Goal: Use online tool/utility

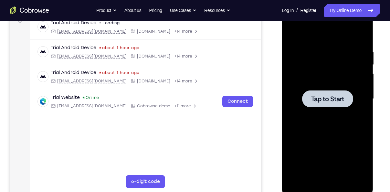
click at [329, 52] on div at bounding box center [327, 98] width 81 height 181
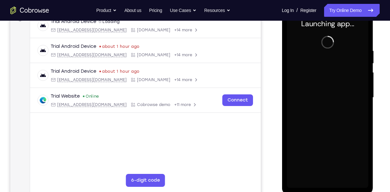
scroll to position [113, 0]
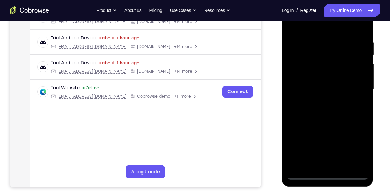
click at [328, 175] on div at bounding box center [327, 89] width 81 height 181
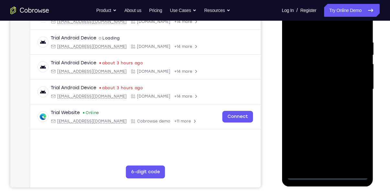
click at [357, 147] on div at bounding box center [327, 89] width 81 height 181
click at [296, 27] on div at bounding box center [327, 89] width 81 height 181
click at [353, 84] on div at bounding box center [327, 89] width 81 height 181
click at [318, 101] on div at bounding box center [327, 89] width 81 height 181
click at [347, 86] on div at bounding box center [327, 89] width 81 height 181
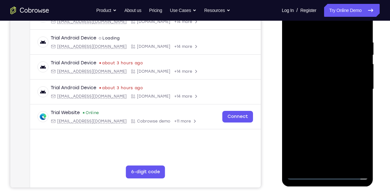
click at [335, 72] on div at bounding box center [327, 89] width 81 height 181
click at [321, 89] on div at bounding box center [327, 89] width 81 height 181
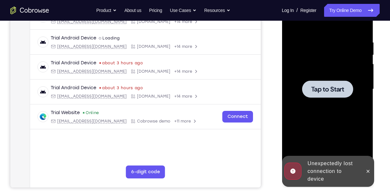
drag, startPoint x: 320, startPoint y: 109, endPoint x: 435, endPoint y: 66, distance: 122.9
click at [320, 109] on div at bounding box center [327, 89] width 81 height 181
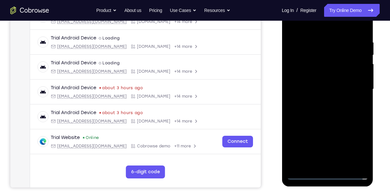
click at [325, 175] on div at bounding box center [327, 89] width 81 height 181
click at [356, 147] on div at bounding box center [327, 89] width 81 height 181
click at [291, 27] on div at bounding box center [327, 89] width 81 height 181
click at [357, 87] on div at bounding box center [327, 89] width 81 height 181
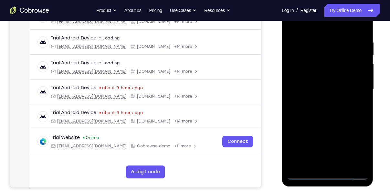
click at [319, 101] on div at bounding box center [327, 89] width 81 height 181
click at [317, 81] on div at bounding box center [327, 89] width 81 height 181
click at [319, 80] on div at bounding box center [327, 89] width 81 height 181
drag, startPoint x: 317, startPoint y: 88, endPoint x: 464, endPoint y: 55, distance: 150.9
click at [317, 88] on div at bounding box center [327, 89] width 81 height 181
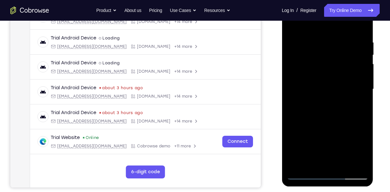
click at [314, 112] on div at bounding box center [327, 89] width 81 height 181
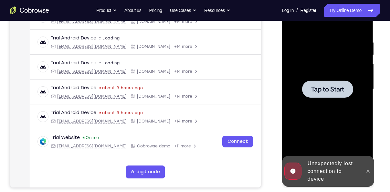
click at [312, 79] on div at bounding box center [327, 89] width 81 height 181
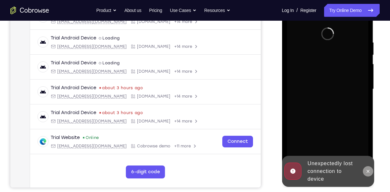
click at [368, 173] on icon at bounding box center [367, 171] width 5 height 5
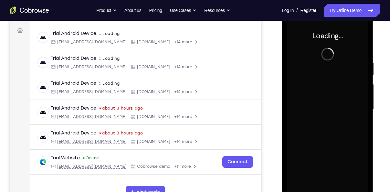
scroll to position [91, 0]
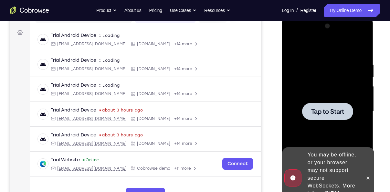
click at [324, 109] on span "Tap to Start" at bounding box center [327, 111] width 33 height 6
click at [324, 92] on div at bounding box center [327, 111] width 81 height 181
click at [369, 176] on icon at bounding box center [367, 178] width 5 height 5
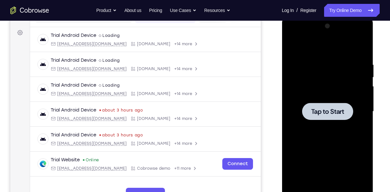
click at [326, 65] on div at bounding box center [327, 111] width 81 height 181
click at [326, 87] on div at bounding box center [327, 111] width 81 height 181
click at [324, 116] on div at bounding box center [327, 111] width 51 height 17
click at [331, 78] on div at bounding box center [327, 111] width 81 height 181
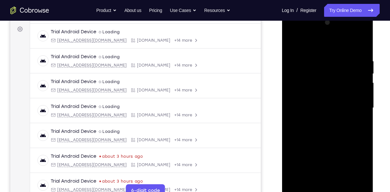
scroll to position [111, 0]
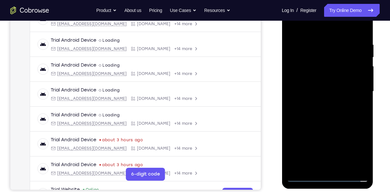
click at [327, 176] on div at bounding box center [327, 91] width 81 height 181
click at [362, 146] on div at bounding box center [327, 91] width 81 height 181
click at [296, 27] on div at bounding box center [327, 91] width 81 height 181
click at [356, 90] on div at bounding box center [327, 91] width 81 height 181
click at [319, 103] on div at bounding box center [327, 91] width 81 height 181
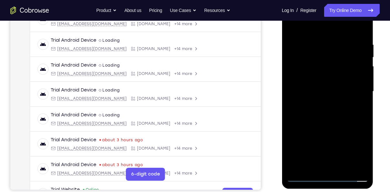
click at [320, 83] on div at bounding box center [327, 91] width 81 height 181
click at [321, 82] on div at bounding box center [327, 91] width 81 height 181
click at [318, 92] on div at bounding box center [327, 91] width 81 height 181
click at [328, 119] on div at bounding box center [327, 91] width 81 height 181
click at [316, 87] on div at bounding box center [327, 91] width 81 height 181
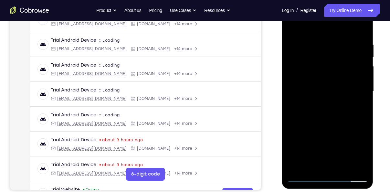
click at [325, 91] on div at bounding box center [327, 91] width 81 height 181
click at [338, 78] on div at bounding box center [327, 91] width 81 height 181
click at [335, 92] on div at bounding box center [327, 91] width 81 height 181
click at [313, 54] on div at bounding box center [327, 91] width 81 height 181
click at [326, 122] on div at bounding box center [327, 91] width 81 height 181
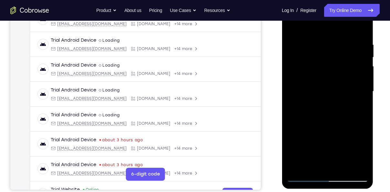
click at [326, 122] on div at bounding box center [327, 91] width 81 height 181
click at [362, 36] on div at bounding box center [327, 91] width 81 height 181
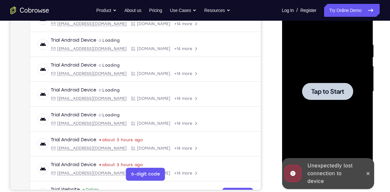
click at [331, 71] on div at bounding box center [327, 91] width 81 height 181
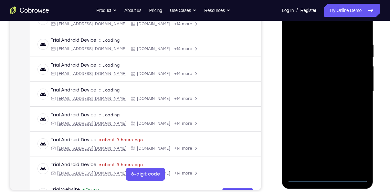
click at [324, 178] on div at bounding box center [327, 91] width 81 height 181
click at [355, 150] on div at bounding box center [327, 91] width 81 height 181
click at [295, 27] on div at bounding box center [327, 91] width 81 height 181
click at [352, 86] on div at bounding box center [327, 91] width 81 height 181
click at [322, 104] on div at bounding box center [327, 91] width 81 height 181
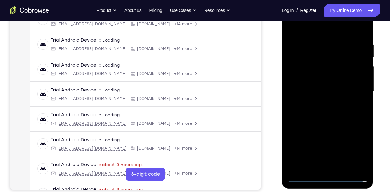
click at [327, 86] on div at bounding box center [327, 91] width 81 height 181
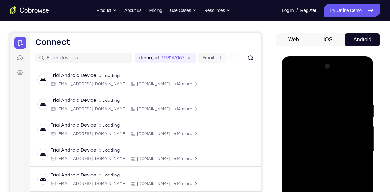
scroll to position [51, 0]
click at [324, 136] on div at bounding box center [327, 151] width 81 height 181
click at [319, 149] on div at bounding box center [327, 151] width 81 height 181
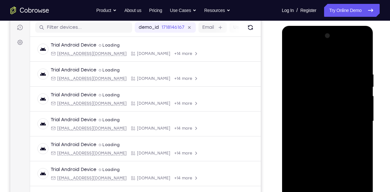
scroll to position [92, 0]
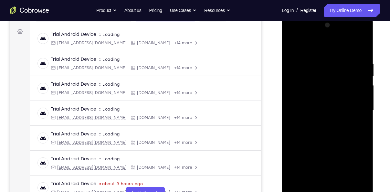
click at [324, 140] on div at bounding box center [327, 110] width 81 height 181
click at [355, 48] on div at bounding box center [327, 110] width 81 height 181
click at [364, 44] on div at bounding box center [327, 110] width 81 height 181
click at [322, 60] on div at bounding box center [327, 110] width 81 height 181
click at [291, 45] on div at bounding box center [327, 110] width 81 height 181
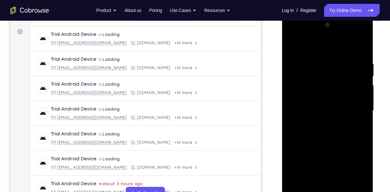
click at [294, 43] on div at bounding box center [327, 110] width 81 height 181
click at [344, 187] on div at bounding box center [327, 110] width 81 height 181
click at [332, 144] on div at bounding box center [327, 110] width 81 height 181
click at [293, 42] on div at bounding box center [327, 110] width 81 height 181
click at [356, 186] on div at bounding box center [327, 110] width 81 height 181
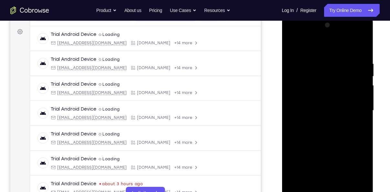
click at [358, 187] on div at bounding box center [327, 110] width 81 height 181
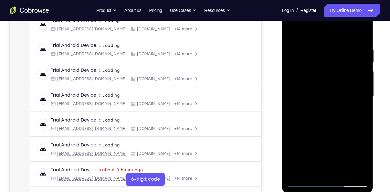
scroll to position [107, 0]
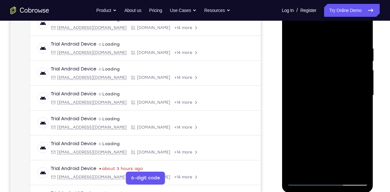
drag, startPoint x: 343, startPoint y: 149, endPoint x: 335, endPoint y: 56, distance: 93.2
click at [335, 56] on div at bounding box center [327, 95] width 81 height 181
click at [302, 110] on div at bounding box center [327, 95] width 81 height 181
click at [291, 29] on div at bounding box center [327, 95] width 81 height 181
click at [333, 146] on div at bounding box center [327, 95] width 81 height 181
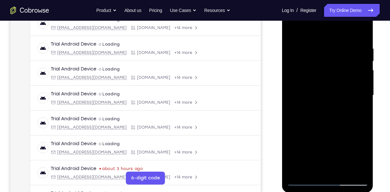
click at [303, 131] on div at bounding box center [327, 95] width 81 height 181
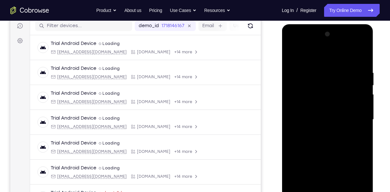
scroll to position [81, 0]
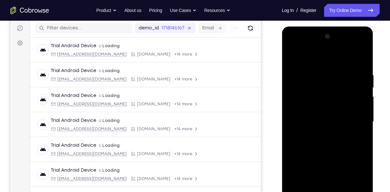
click at [293, 54] on div at bounding box center [327, 121] width 81 height 181
click at [292, 57] on div at bounding box center [327, 121] width 81 height 181
drag, startPoint x: 317, startPoint y: 165, endPoint x: 317, endPoint y: 131, distance: 34.0
click at [317, 131] on div at bounding box center [327, 121] width 81 height 181
click at [299, 160] on div at bounding box center [327, 121] width 81 height 181
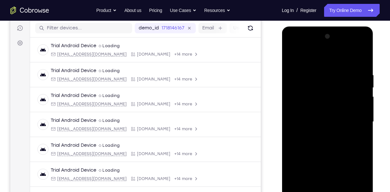
click at [299, 160] on div at bounding box center [327, 121] width 81 height 181
drag, startPoint x: 296, startPoint y: 76, endPoint x: 302, endPoint y: 108, distance: 32.4
click at [302, 108] on div at bounding box center [327, 121] width 81 height 181
click at [294, 56] on div at bounding box center [327, 121] width 81 height 181
drag, startPoint x: 312, startPoint y: 130, endPoint x: 303, endPoint y: 64, distance: 67.3
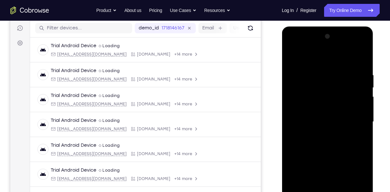
click at [303, 64] on div at bounding box center [327, 121] width 81 height 181
drag, startPoint x: 311, startPoint y: 159, endPoint x: 308, endPoint y: 100, distance: 59.3
click at [308, 100] on div at bounding box center [327, 121] width 81 height 181
drag, startPoint x: 306, startPoint y: 141, endPoint x: 308, endPoint y: 87, distance: 54.4
click at [308, 87] on div at bounding box center [327, 121] width 81 height 181
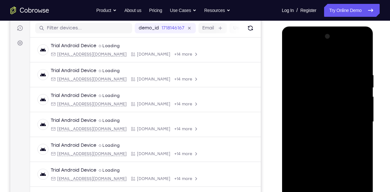
click at [300, 158] on div at bounding box center [327, 121] width 81 height 181
click at [299, 159] on div at bounding box center [327, 121] width 81 height 181
drag, startPoint x: 306, startPoint y: 68, endPoint x: 309, endPoint y: 120, distance: 51.9
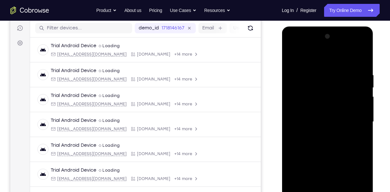
click at [309, 120] on div at bounding box center [327, 121] width 81 height 181
click at [304, 65] on div at bounding box center [327, 121] width 81 height 181
drag, startPoint x: 317, startPoint y: 122, endPoint x: 318, endPoint y: 92, distance: 29.4
click at [318, 92] on div at bounding box center [327, 121] width 81 height 181
drag, startPoint x: 315, startPoint y: 129, endPoint x: 317, endPoint y: 95, distance: 34.6
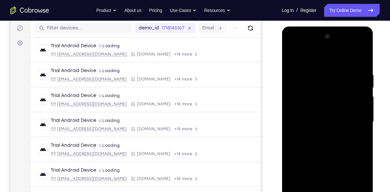
click at [317, 95] on div at bounding box center [327, 121] width 81 height 181
drag, startPoint x: 317, startPoint y: 95, endPoint x: 308, endPoint y: 149, distance: 55.3
click at [308, 149] on div at bounding box center [327, 121] width 81 height 181
click at [349, 95] on div at bounding box center [327, 121] width 81 height 181
click at [292, 56] on div at bounding box center [327, 121] width 81 height 181
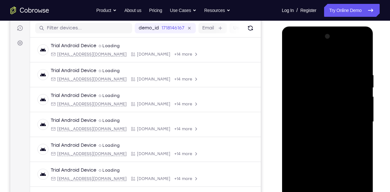
click at [293, 55] on div at bounding box center [327, 121] width 81 height 181
